Goal: Information Seeking & Learning: Understand process/instructions

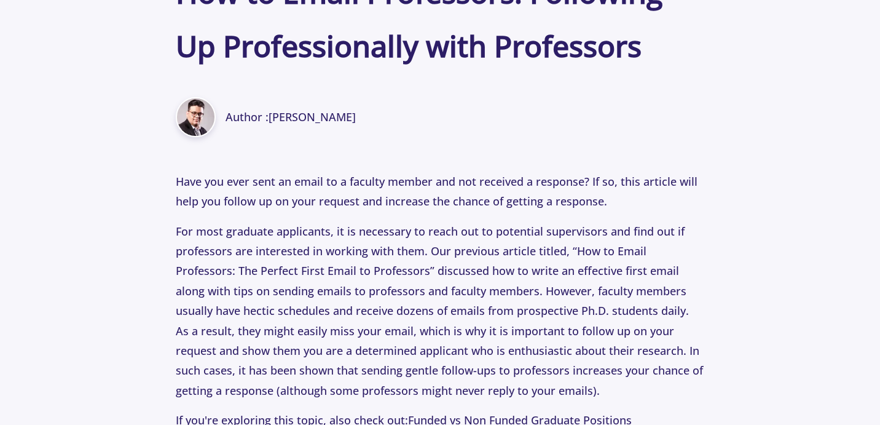
scroll to position [481, 0]
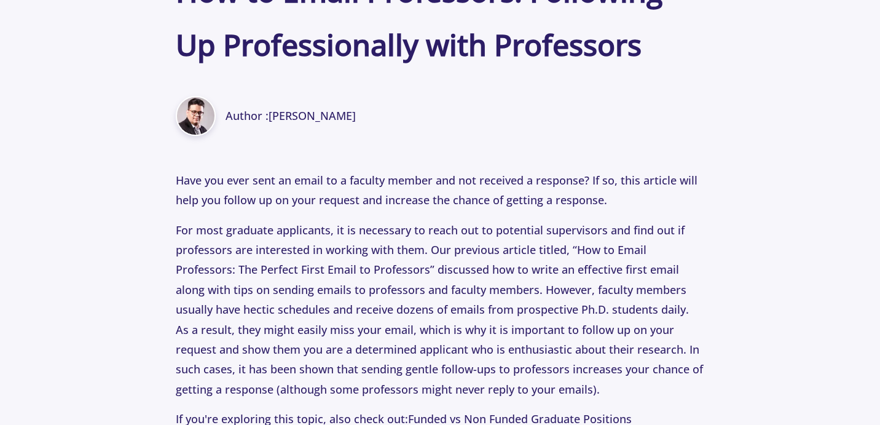
click at [327, 201] on p "Have you ever sent an email to a faculty member and not received a response? If…" at bounding box center [440, 190] width 528 height 40
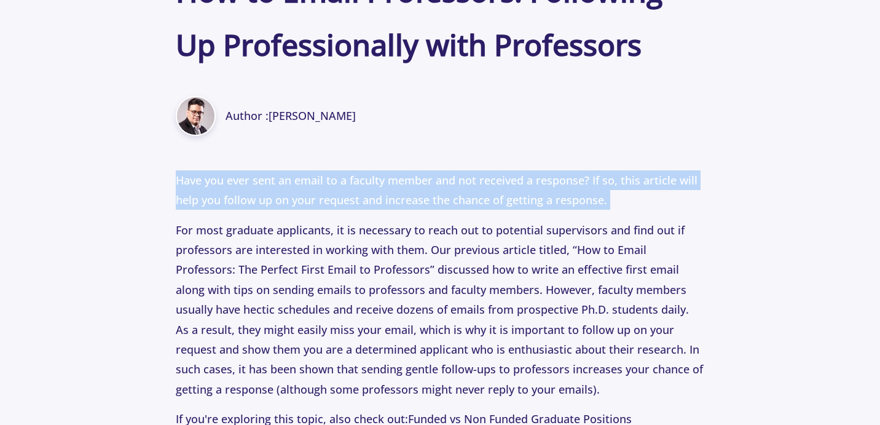
click at [327, 201] on p "Have you ever sent an email to a faculty member and not received a response? If…" at bounding box center [440, 190] width 528 height 40
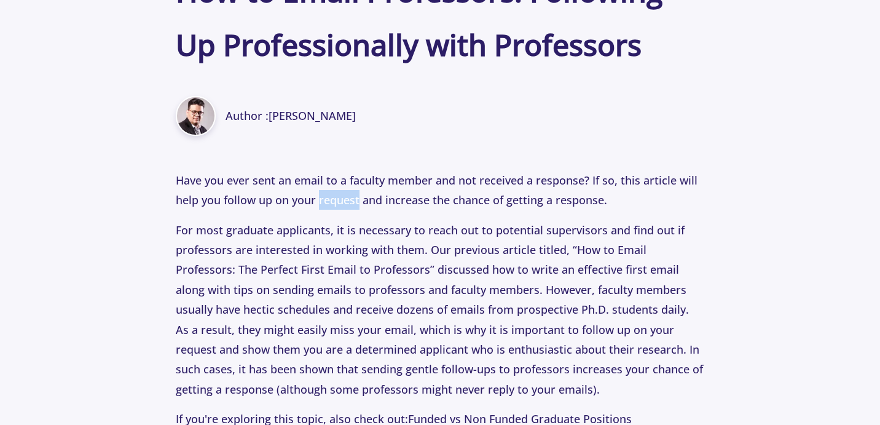
click at [327, 201] on p "Have you ever sent an email to a faculty member and not received a response? If…" at bounding box center [440, 190] width 528 height 40
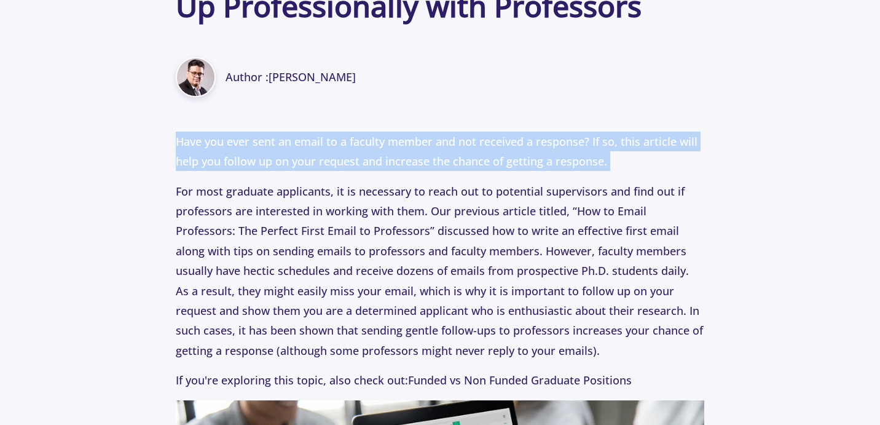
scroll to position [522, 0]
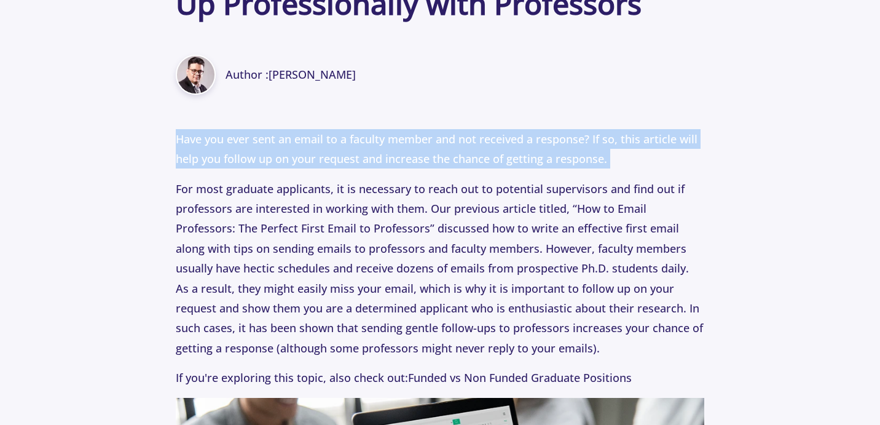
click at [364, 233] on p "For most graduate applicants, it is necessary to reach out to potential supervi…" at bounding box center [440, 268] width 528 height 179
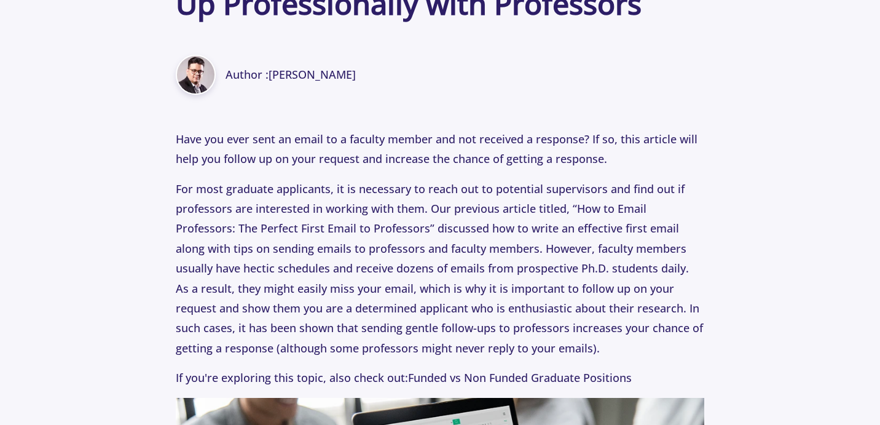
click at [364, 233] on p "For most graduate applicants, it is necessary to reach out to potential supervi…" at bounding box center [440, 268] width 528 height 179
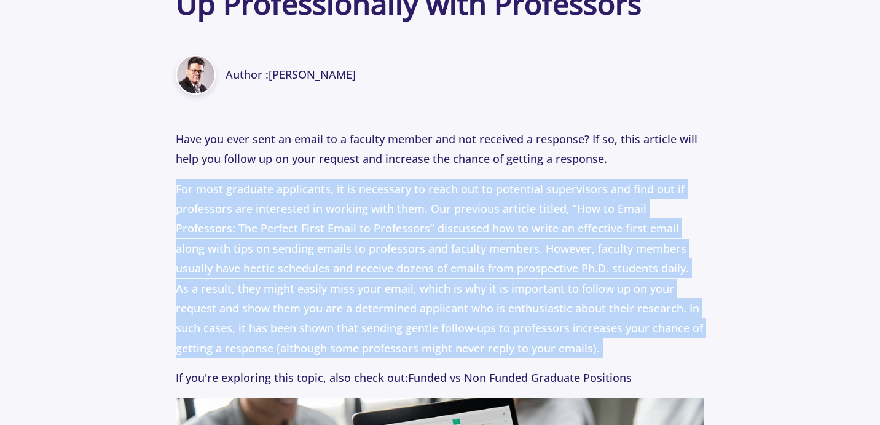
click at [364, 233] on p "For most graduate applicants, it is necessary to reach out to potential supervi…" at bounding box center [440, 268] width 528 height 179
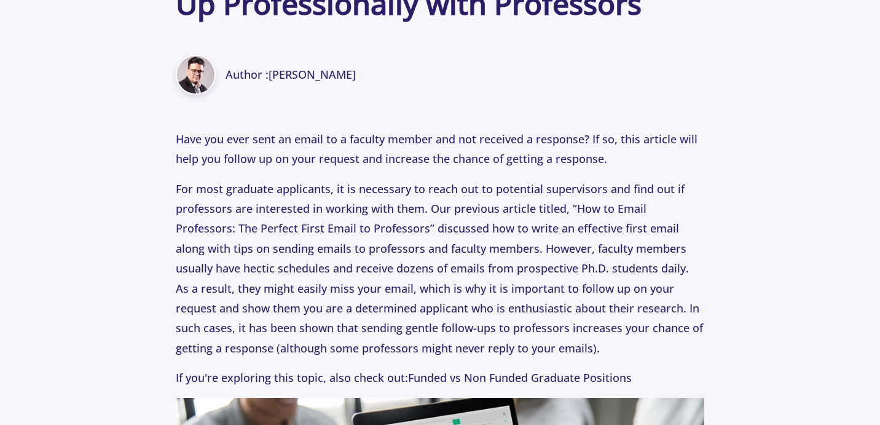
click at [364, 233] on p "For most graduate applicants, it is necessary to reach out to potential supervi…" at bounding box center [440, 268] width 528 height 179
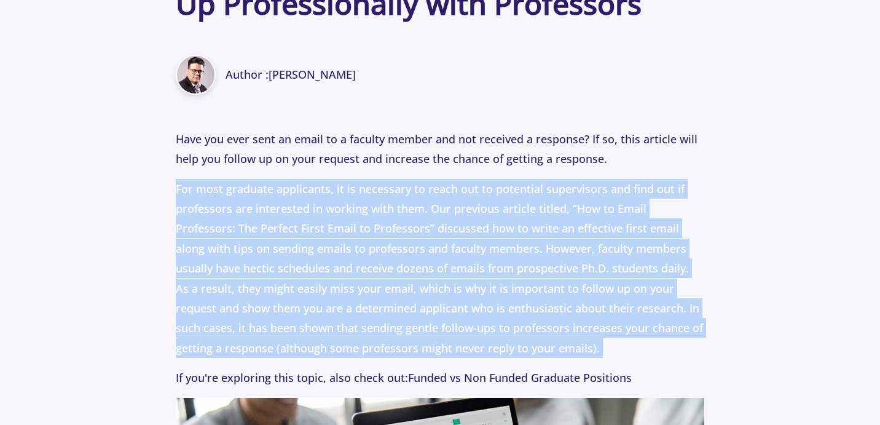
click at [364, 233] on p "For most graduate applicants, it is necessary to reach out to potential supervi…" at bounding box center [440, 268] width 528 height 179
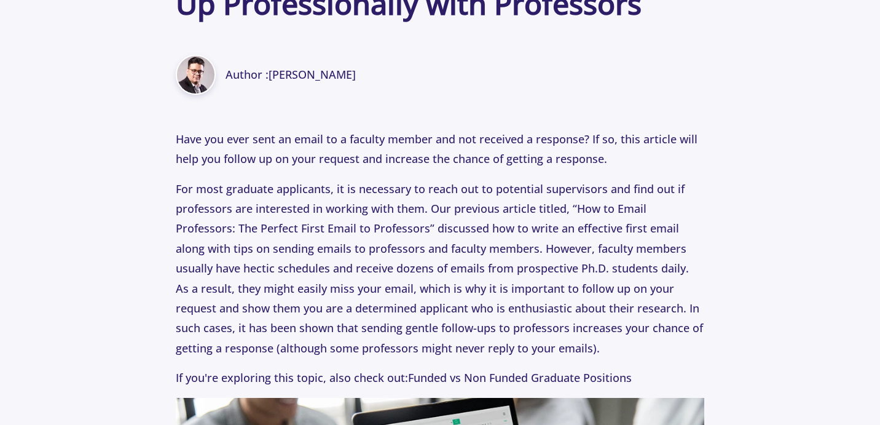
click at [364, 233] on p "For most graduate applicants, it is necessary to reach out to potential supervi…" at bounding box center [440, 268] width 528 height 179
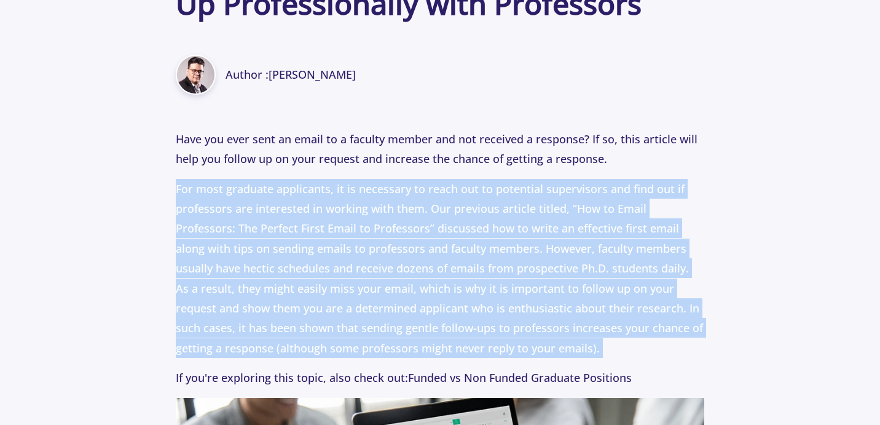
click at [386, 221] on p "For most graduate applicants, it is necessary to reach out to potential supervi…" at bounding box center [440, 268] width 528 height 179
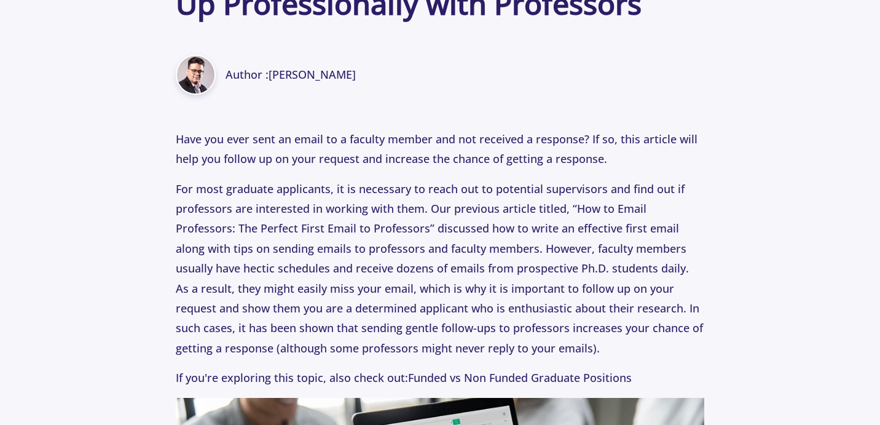
click at [386, 221] on p "For most graduate applicants, it is necessary to reach out to potential supervi…" at bounding box center [440, 268] width 528 height 179
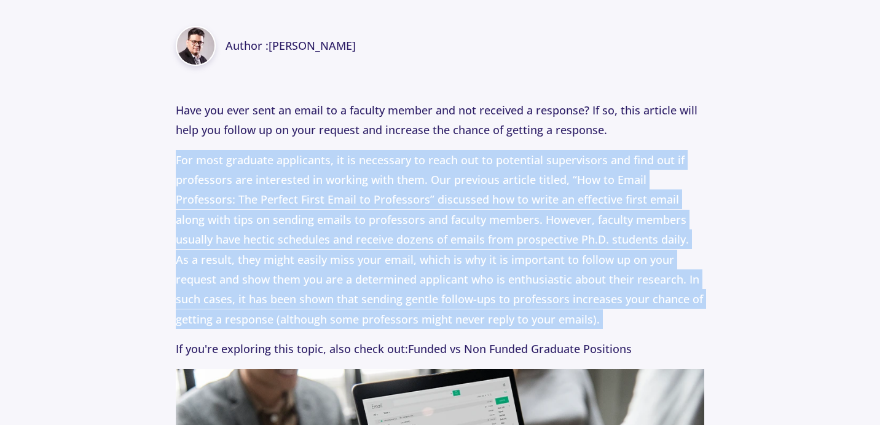
scroll to position [553, 0]
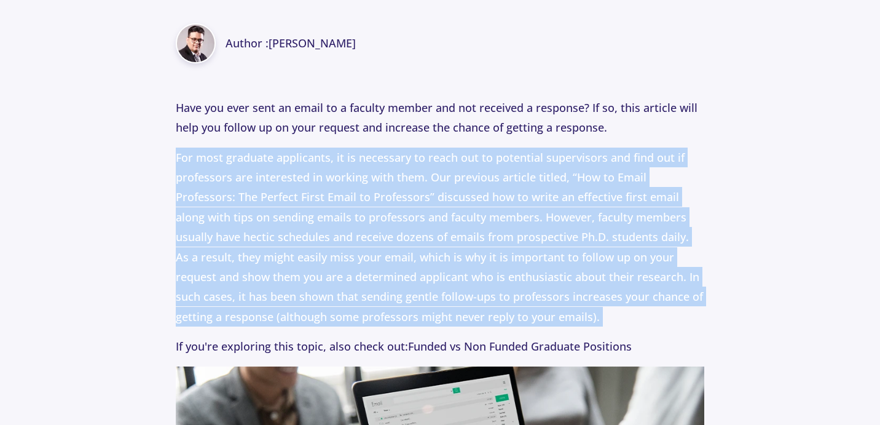
click at [399, 245] on p "For most graduate applicants, it is necessary to reach out to potential supervi…" at bounding box center [440, 236] width 528 height 179
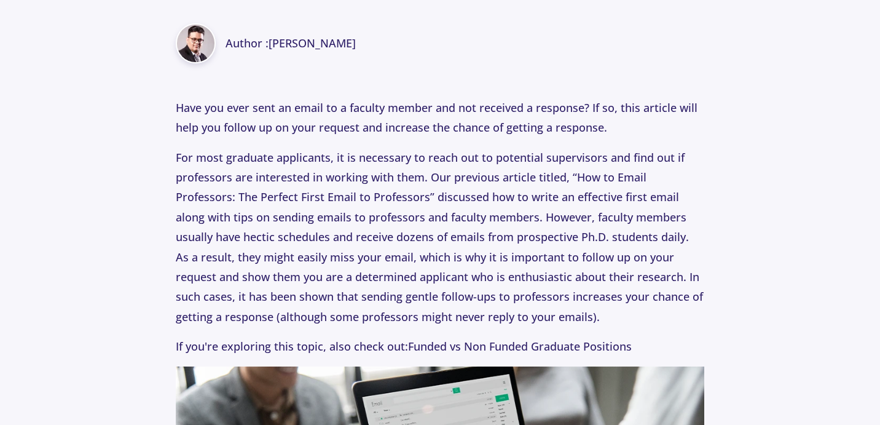
click at [399, 245] on p "For most graduate applicants, it is necessary to reach out to potential supervi…" at bounding box center [440, 236] width 528 height 179
click at [413, 234] on p "For most graduate applicants, it is necessary to reach out to potential supervi…" at bounding box center [440, 236] width 528 height 179
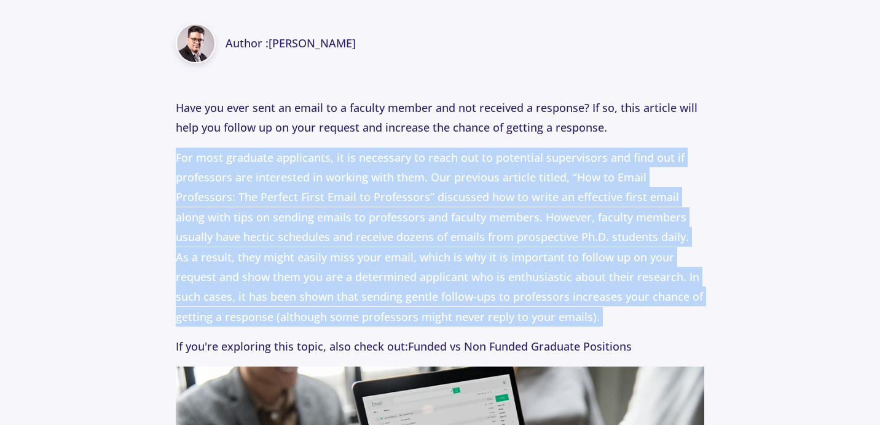
click at [377, 269] on p "For most graduate applicants, it is necessary to reach out to potential supervi…" at bounding box center [440, 236] width 528 height 179
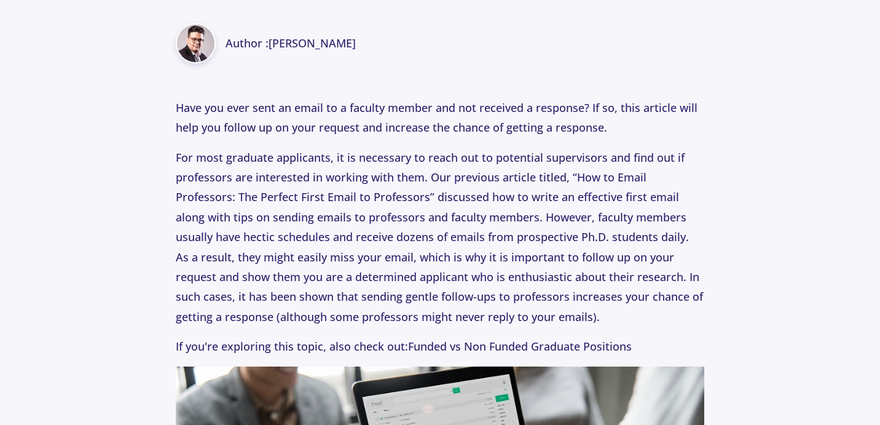
click at [377, 269] on p "For most graduate applicants, it is necessary to reach out to potential supervi…" at bounding box center [440, 236] width 528 height 179
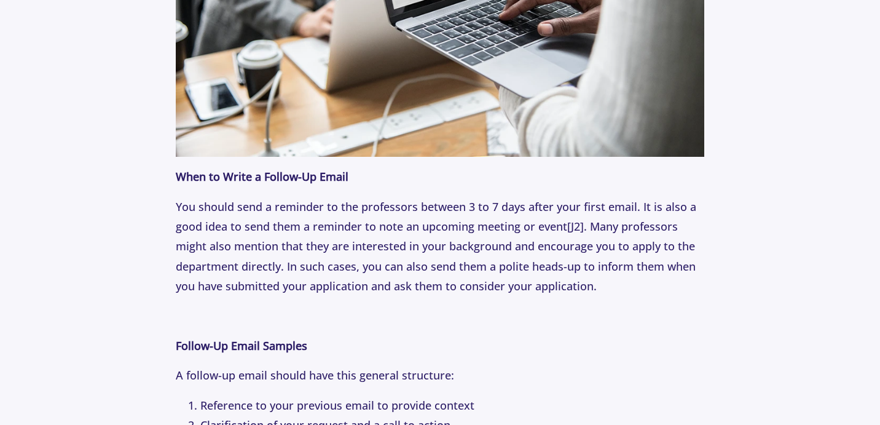
scroll to position [1080, 0]
click at [380, 238] on p "You should send a reminder to the professors between 3 to 7 days after your fir…" at bounding box center [440, 246] width 528 height 100
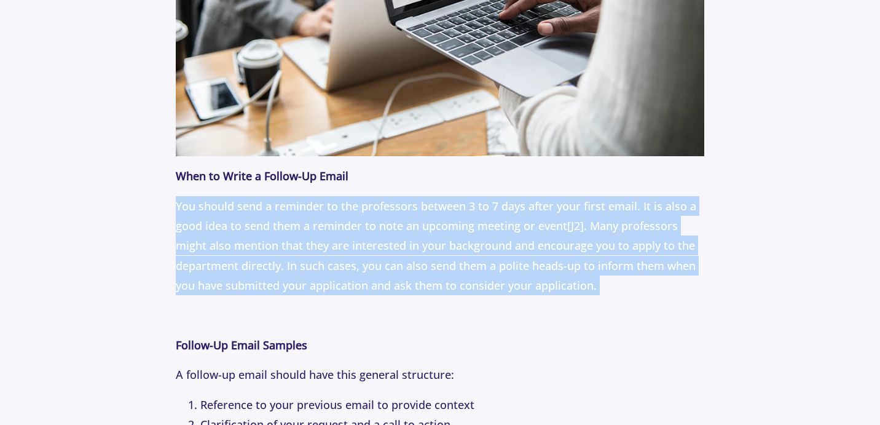
click at [380, 238] on p "You should send a reminder to the professors between 3 to 7 days after your fir…" at bounding box center [440, 246] width 528 height 100
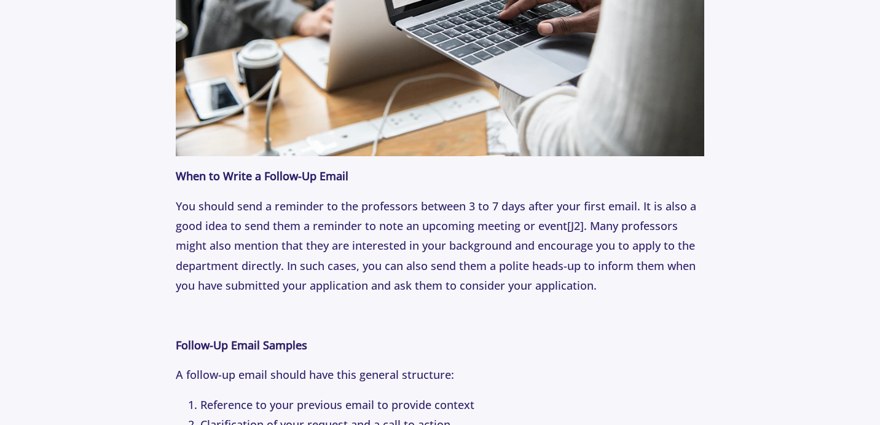
click at [380, 238] on p "You should send a reminder to the professors between 3 to 7 days after your fir…" at bounding box center [440, 246] width 528 height 100
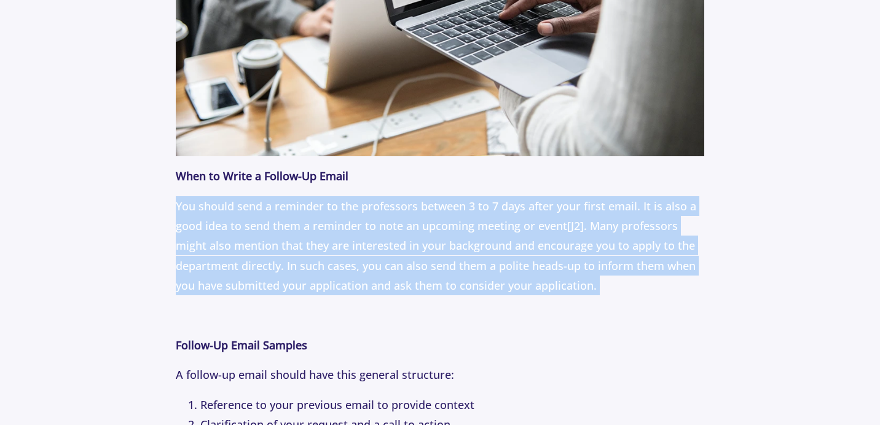
click at [380, 238] on p "You should send a reminder to the professors between 3 to 7 days after your fir…" at bounding box center [440, 246] width 528 height 100
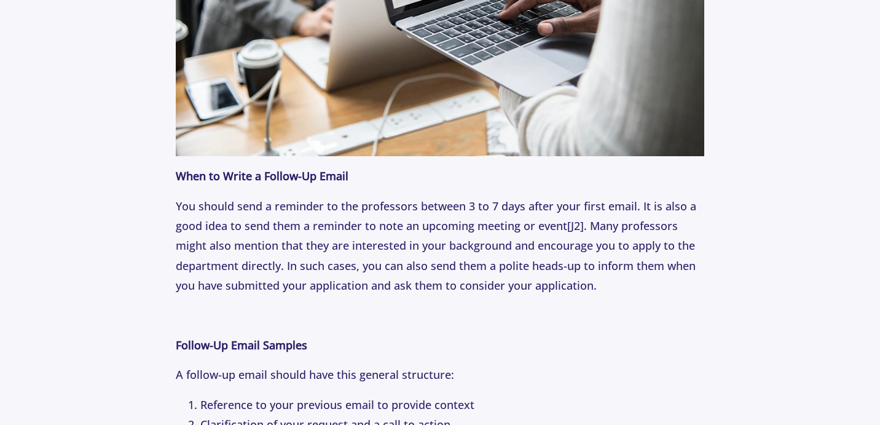
click at [380, 238] on p "You should send a reminder to the professors between 3 to 7 days after your fir…" at bounding box center [440, 246] width 528 height 100
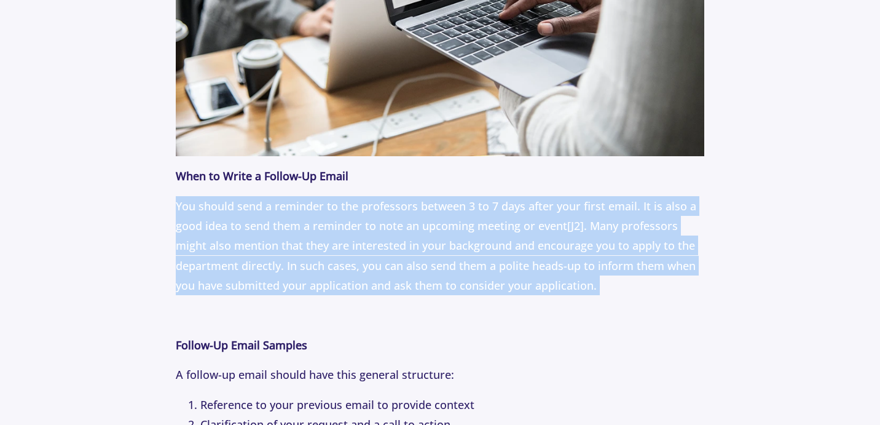
click at [411, 230] on p "You should send a reminder to the professors between 3 to 7 days after your fir…" at bounding box center [440, 246] width 528 height 100
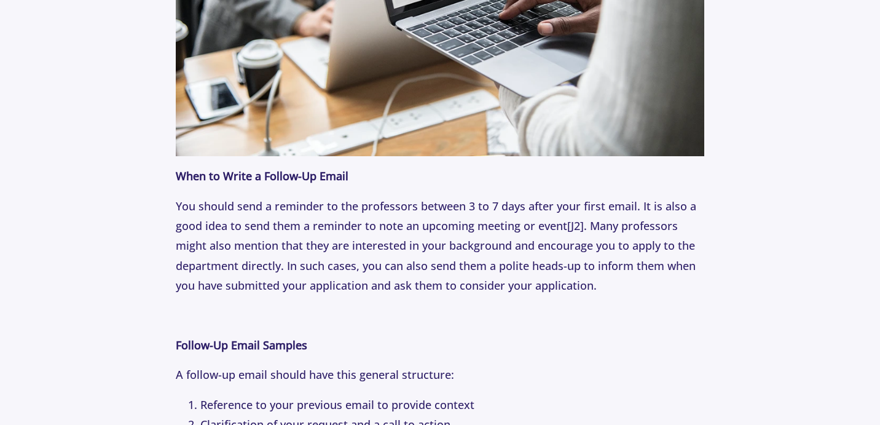
click at [411, 230] on p "You should send a reminder to the professors between 3 to 7 days after your fir…" at bounding box center [440, 246] width 528 height 100
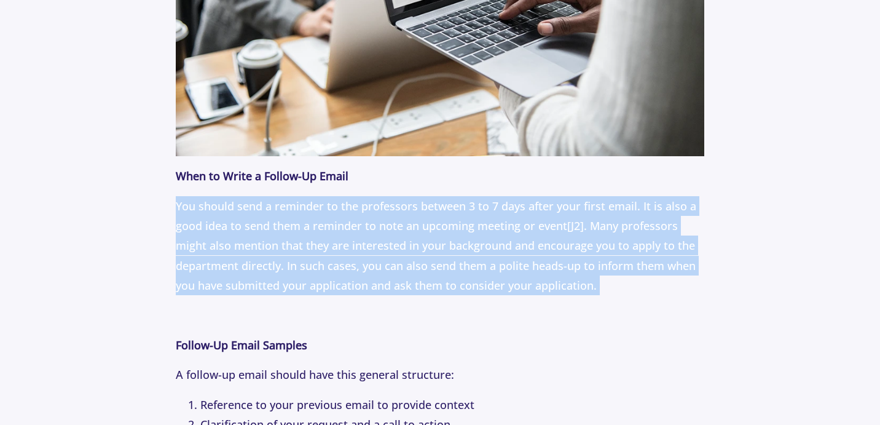
click at [411, 229] on p "You should send a reminder to the professors between 3 to 7 days after your fir…" at bounding box center [440, 246] width 528 height 100
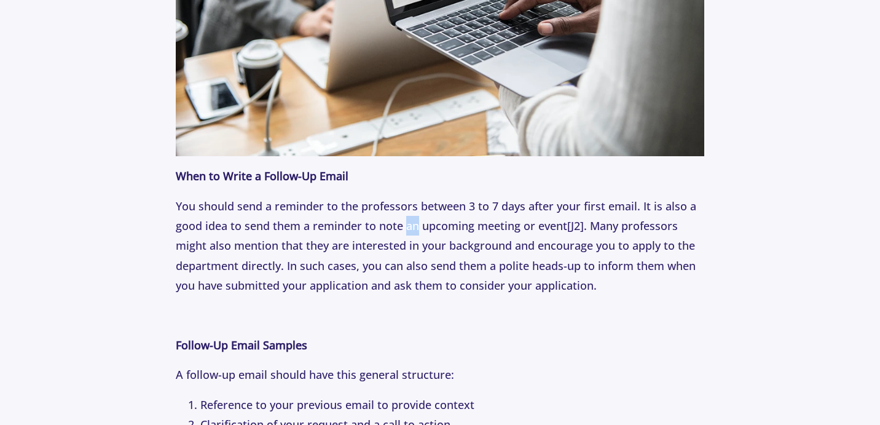
click at [411, 229] on p "You should send a reminder to the professors between 3 to 7 days after your fir…" at bounding box center [440, 246] width 528 height 100
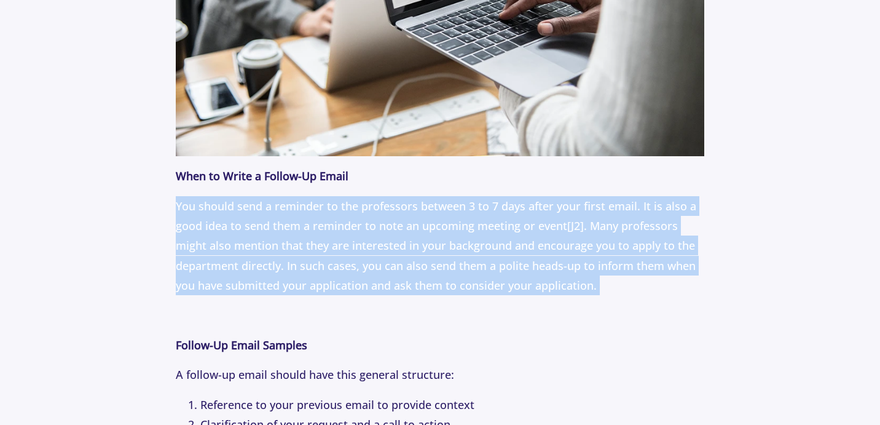
click at [411, 229] on p "You should send a reminder to the professors between 3 to 7 days after your fir…" at bounding box center [440, 246] width 528 height 100
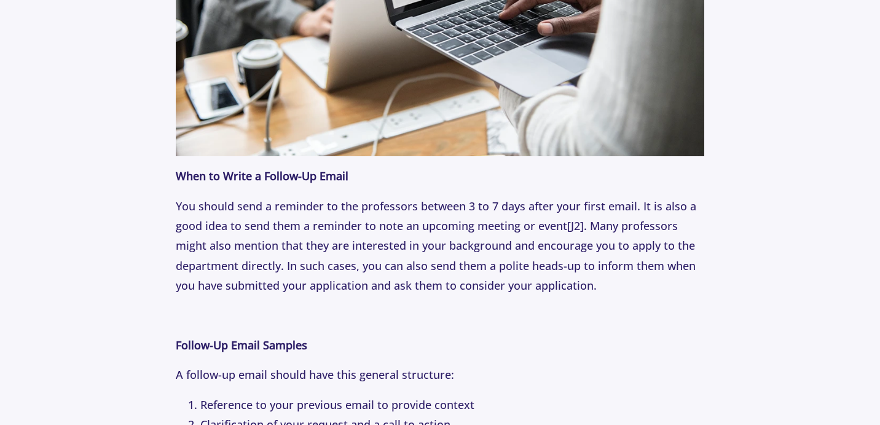
click at [411, 229] on p "You should send a reminder to the professors between 3 to 7 days after your fir…" at bounding box center [440, 246] width 528 height 100
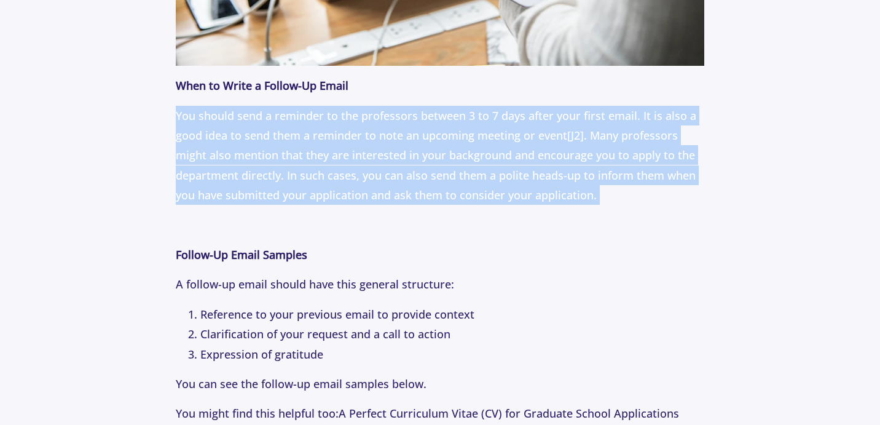
scroll to position [1174, 0]
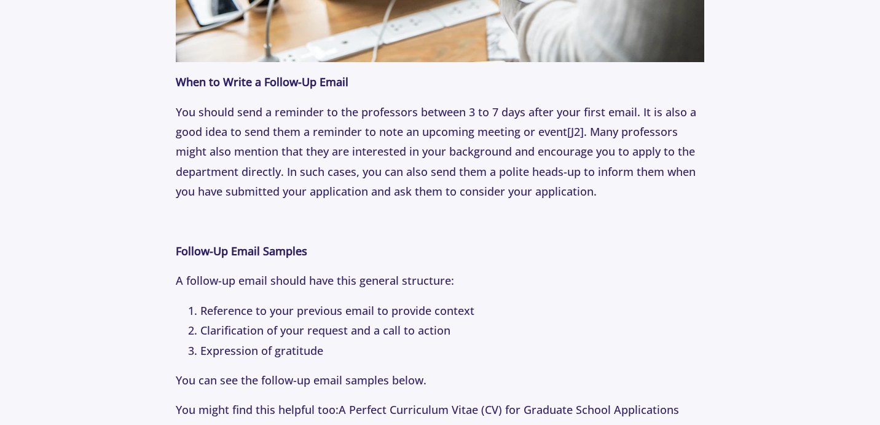
click at [352, 280] on p "A follow-up email should have this general structure:" at bounding box center [440, 280] width 528 height 20
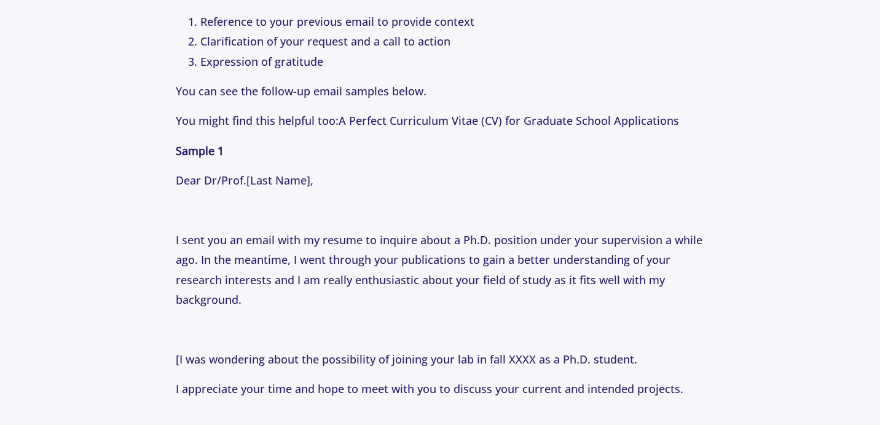
scroll to position [1465, 0]
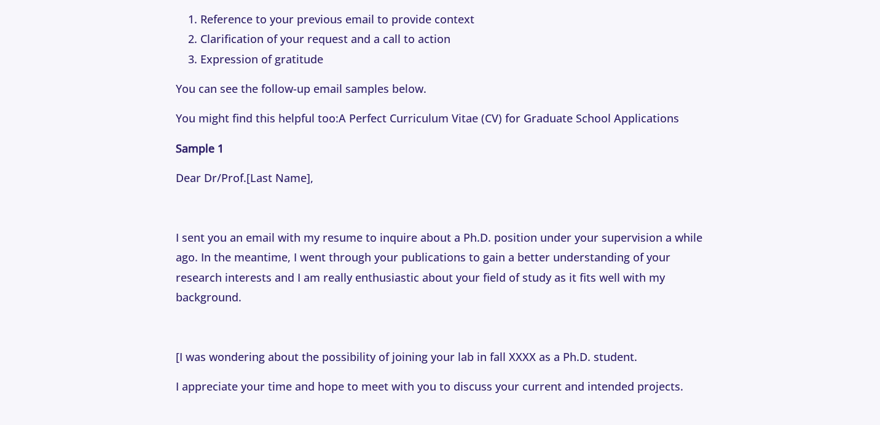
click at [356, 276] on p "I sent you an email with my resume to inquire about a Ph.D. position under your…" at bounding box center [440, 267] width 528 height 80
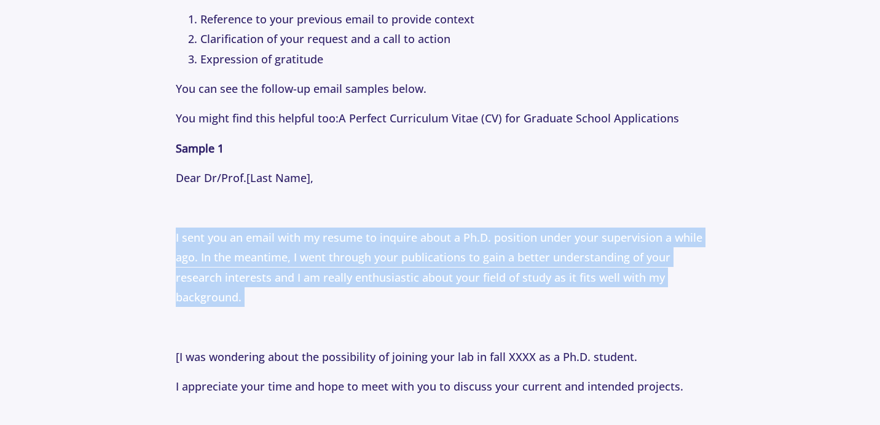
click at [356, 276] on p "I sent you an email with my resume to inquire about a Ph.D. position under your…" at bounding box center [440, 267] width 528 height 80
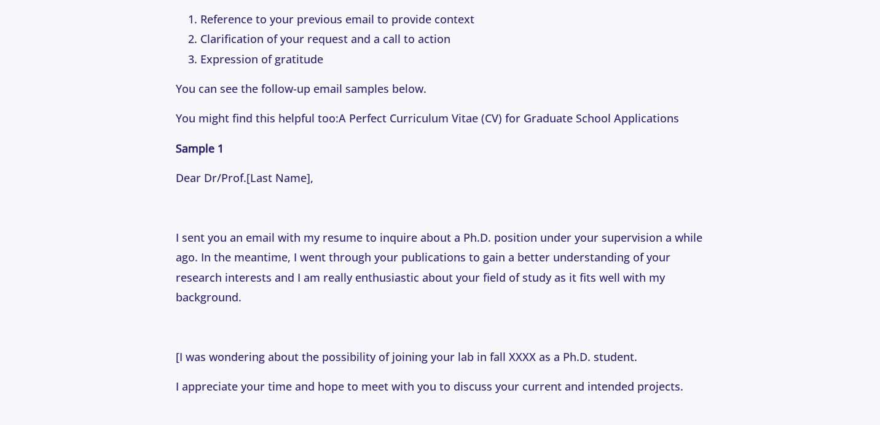
click at [356, 276] on p "I sent you an email with my resume to inquire about a Ph.D. position under your…" at bounding box center [440, 267] width 528 height 80
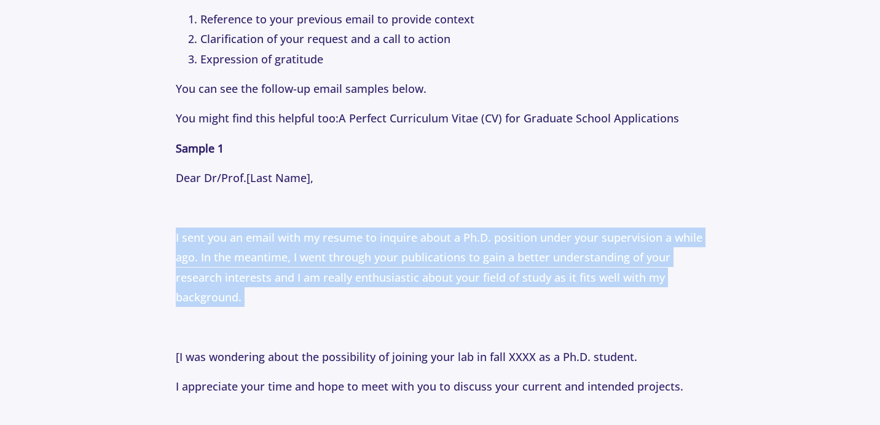
click at [356, 276] on p "I sent you an email with my resume to inquire about a Ph.D. position under your…" at bounding box center [440, 267] width 528 height 80
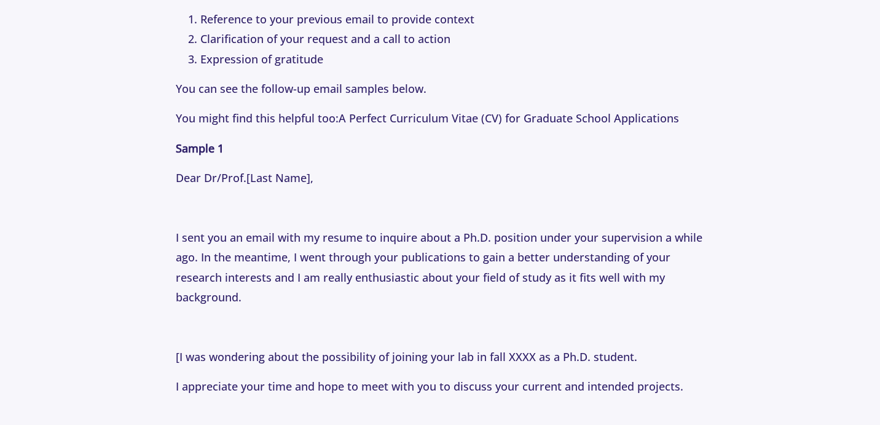
click at [356, 276] on p "I sent you an email with my resume to inquire about a Ph.D. position under your…" at bounding box center [440, 267] width 528 height 80
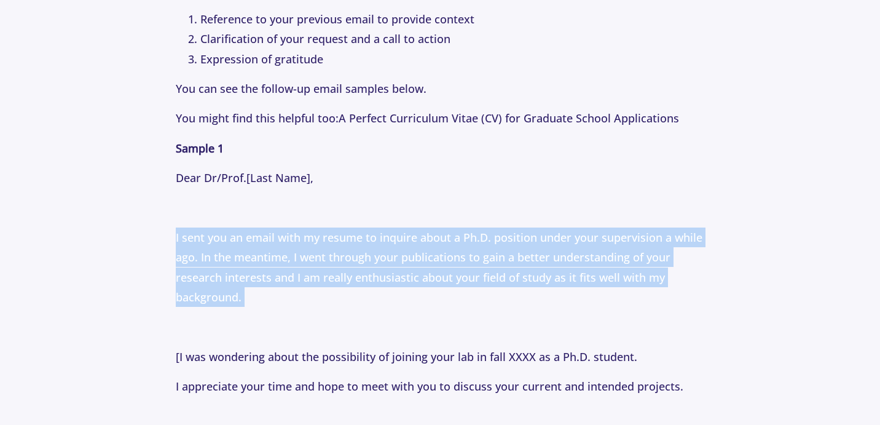
click at [332, 265] on p "I sent you an email with my resume to inquire about a Ph.D. position under your…" at bounding box center [440, 267] width 528 height 80
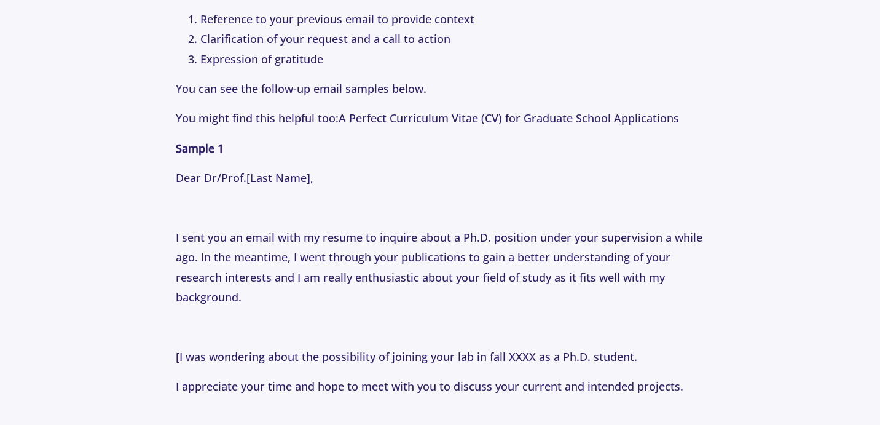
click at [332, 265] on p "I sent you an email with my resume to inquire about a Ph.D. position under your…" at bounding box center [440, 267] width 528 height 80
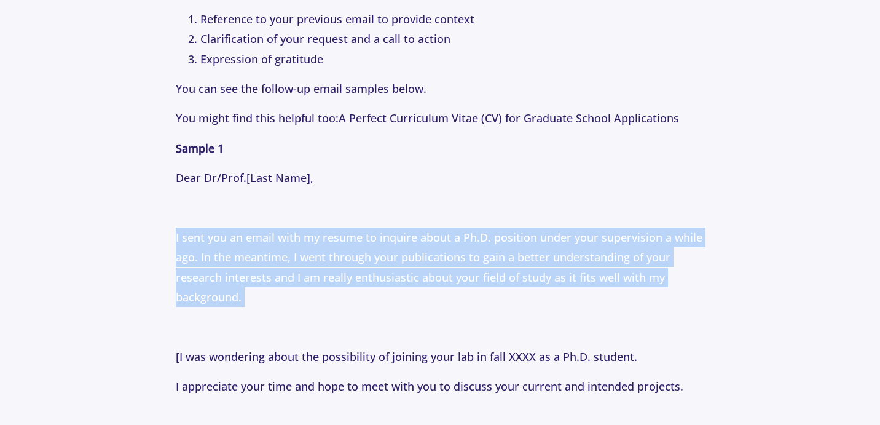
click at [332, 265] on p "I sent you an email with my resume to inquire about a Ph.D. position under your…" at bounding box center [440, 267] width 528 height 80
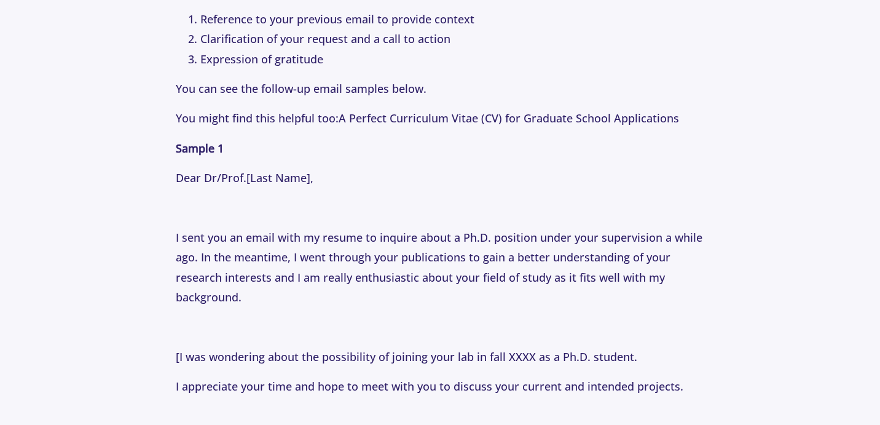
click at [332, 265] on p "I sent you an email with my resume to inquire about a Ph.D. position under your…" at bounding box center [440, 267] width 528 height 80
